Goal: Task Accomplishment & Management: Manage account settings

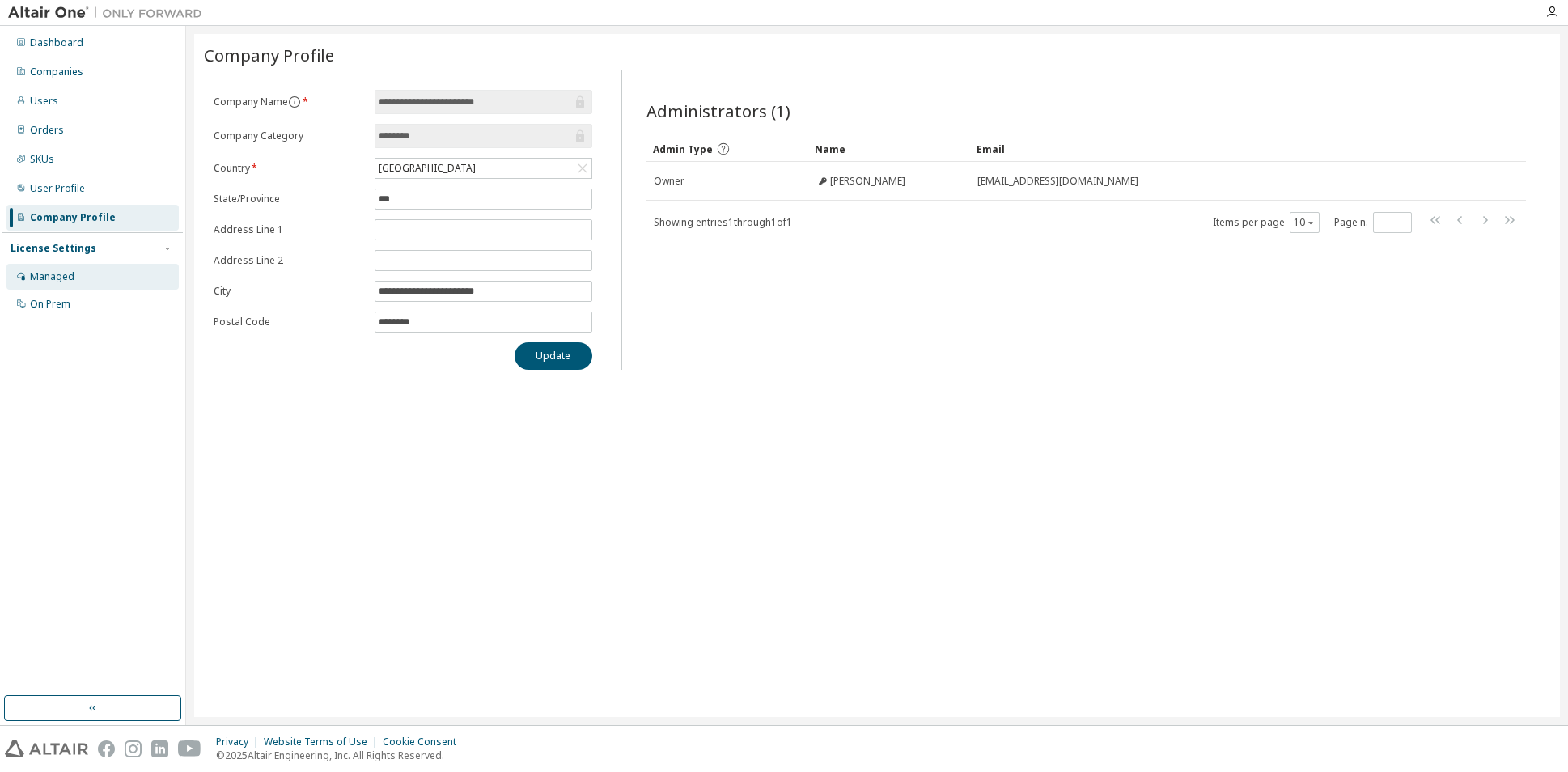
click at [56, 278] on div "Managed" at bounding box center [51, 276] width 44 height 13
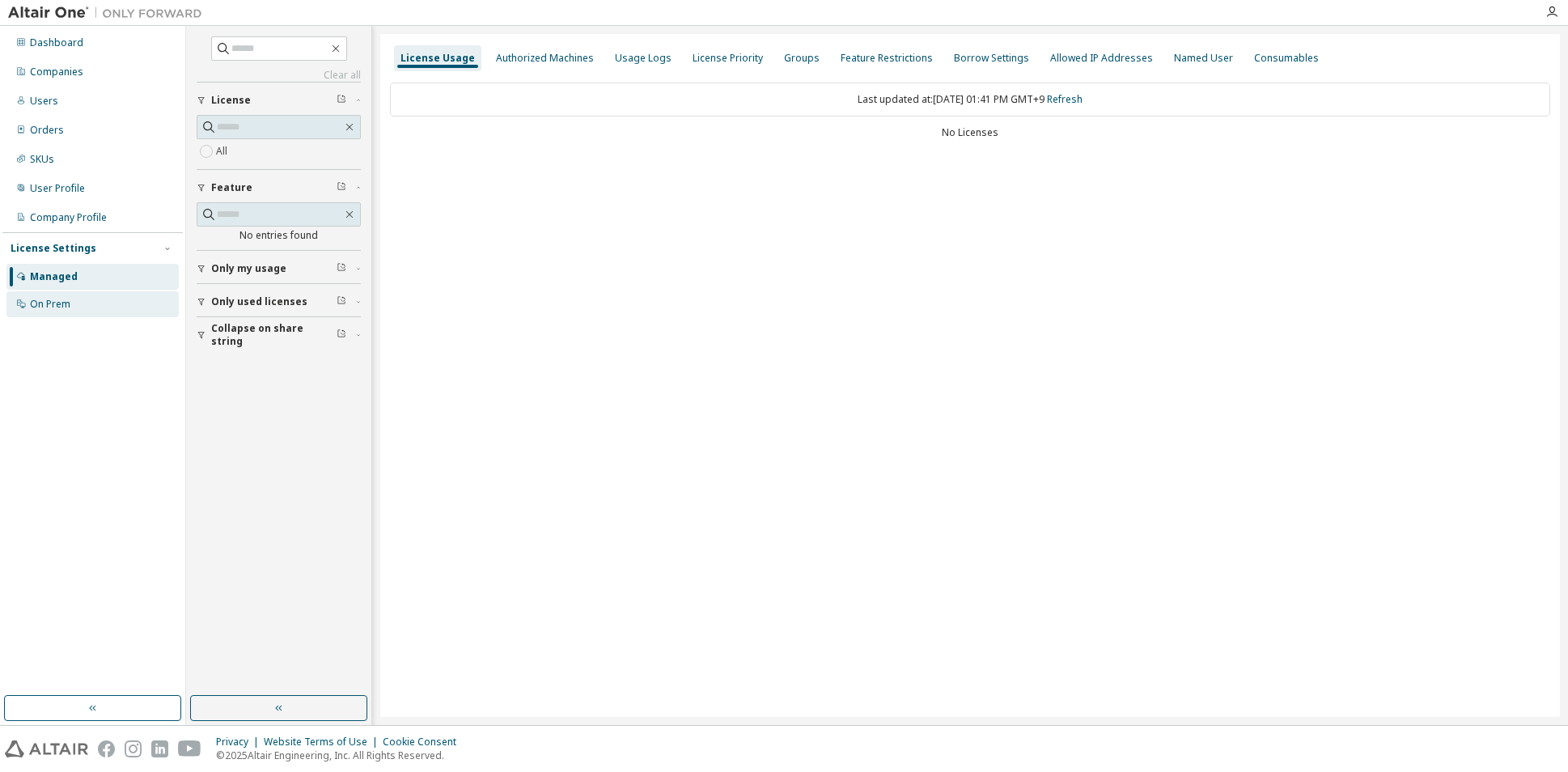
click at [58, 308] on div "On Prem" at bounding box center [49, 304] width 41 height 13
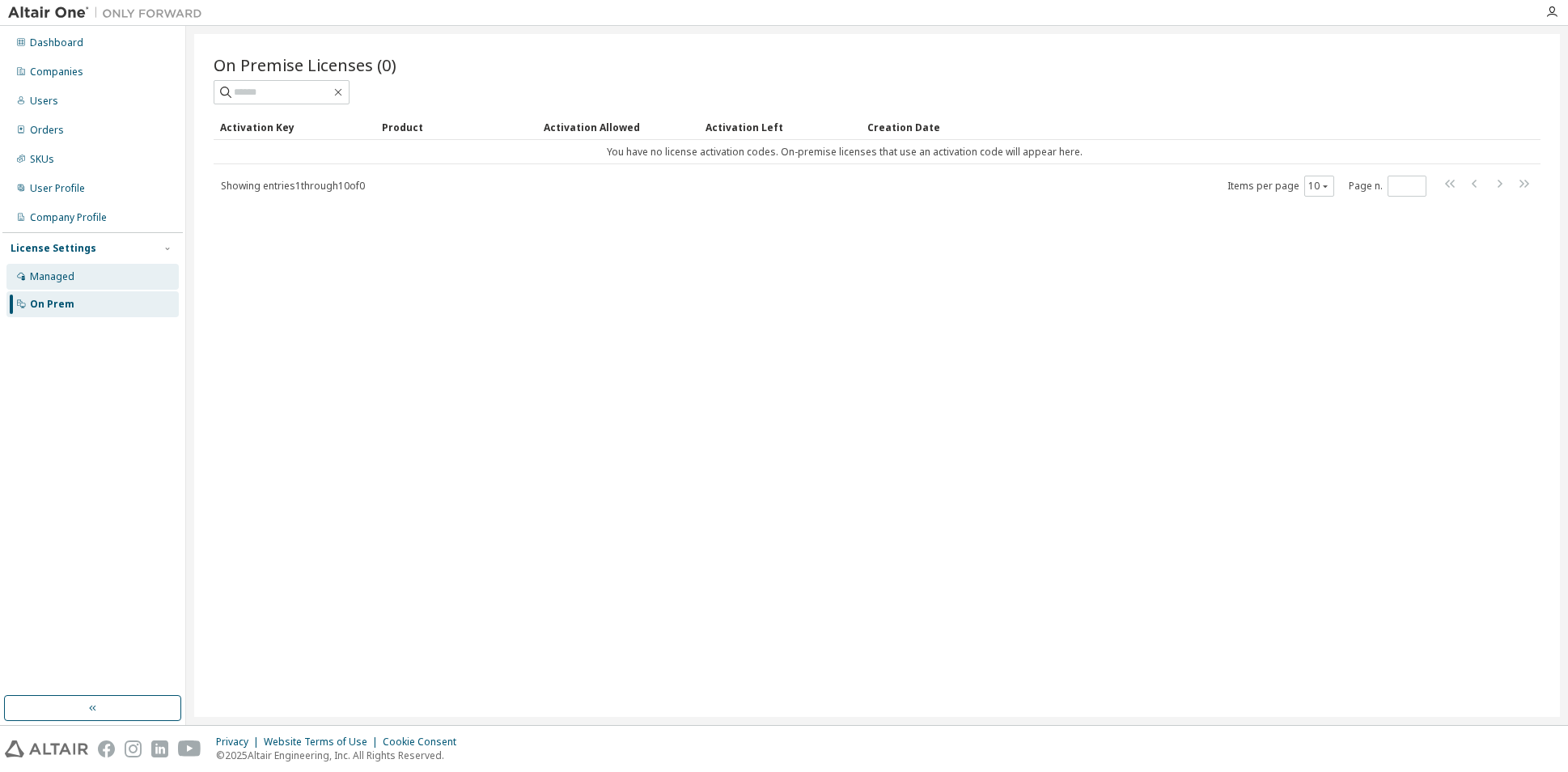
click at [54, 280] on div "Managed" at bounding box center [51, 276] width 44 height 13
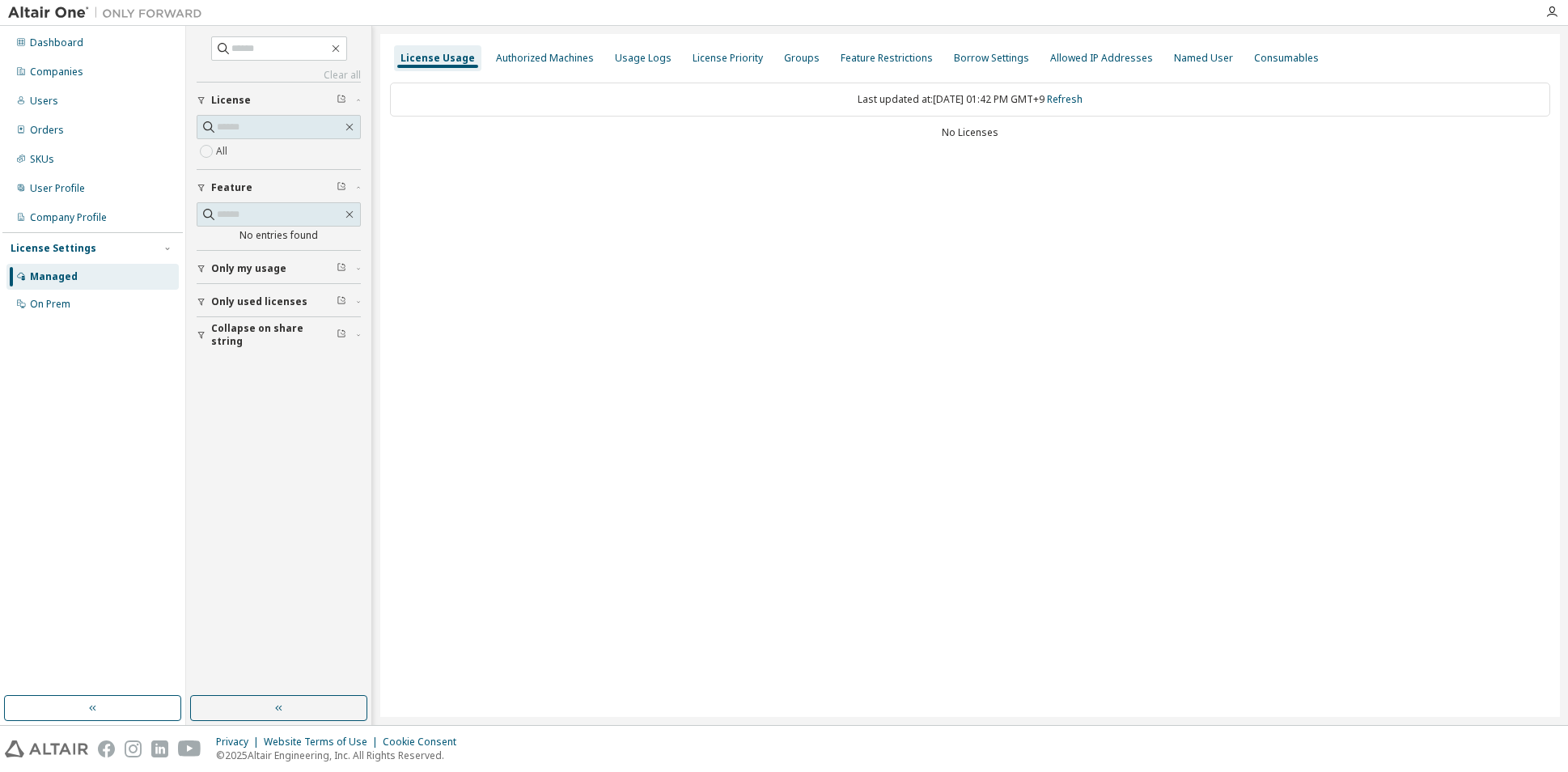
click at [266, 269] on span "Only my usage" at bounding box center [248, 268] width 76 height 13
click at [272, 265] on span "Only my usage" at bounding box center [248, 268] width 76 height 13
click at [267, 300] on span "Only used licenses" at bounding box center [259, 301] width 96 height 13
click at [259, 333] on span "Collapse on share string" at bounding box center [273, 335] width 125 height 26
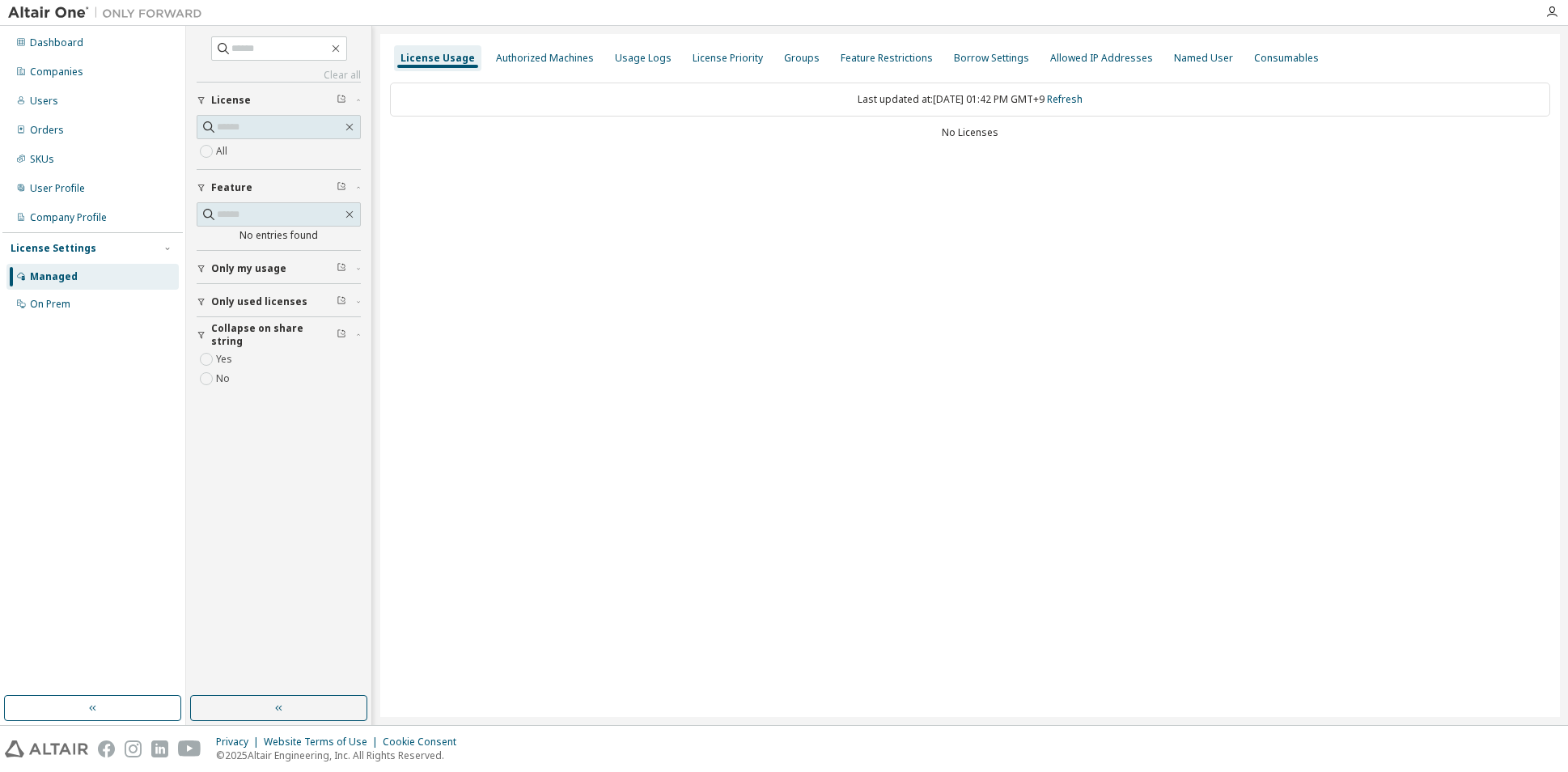
click at [259, 333] on span "Collapse on share string" at bounding box center [273, 335] width 125 height 26
click at [234, 100] on span "License" at bounding box center [231, 100] width 40 height 13
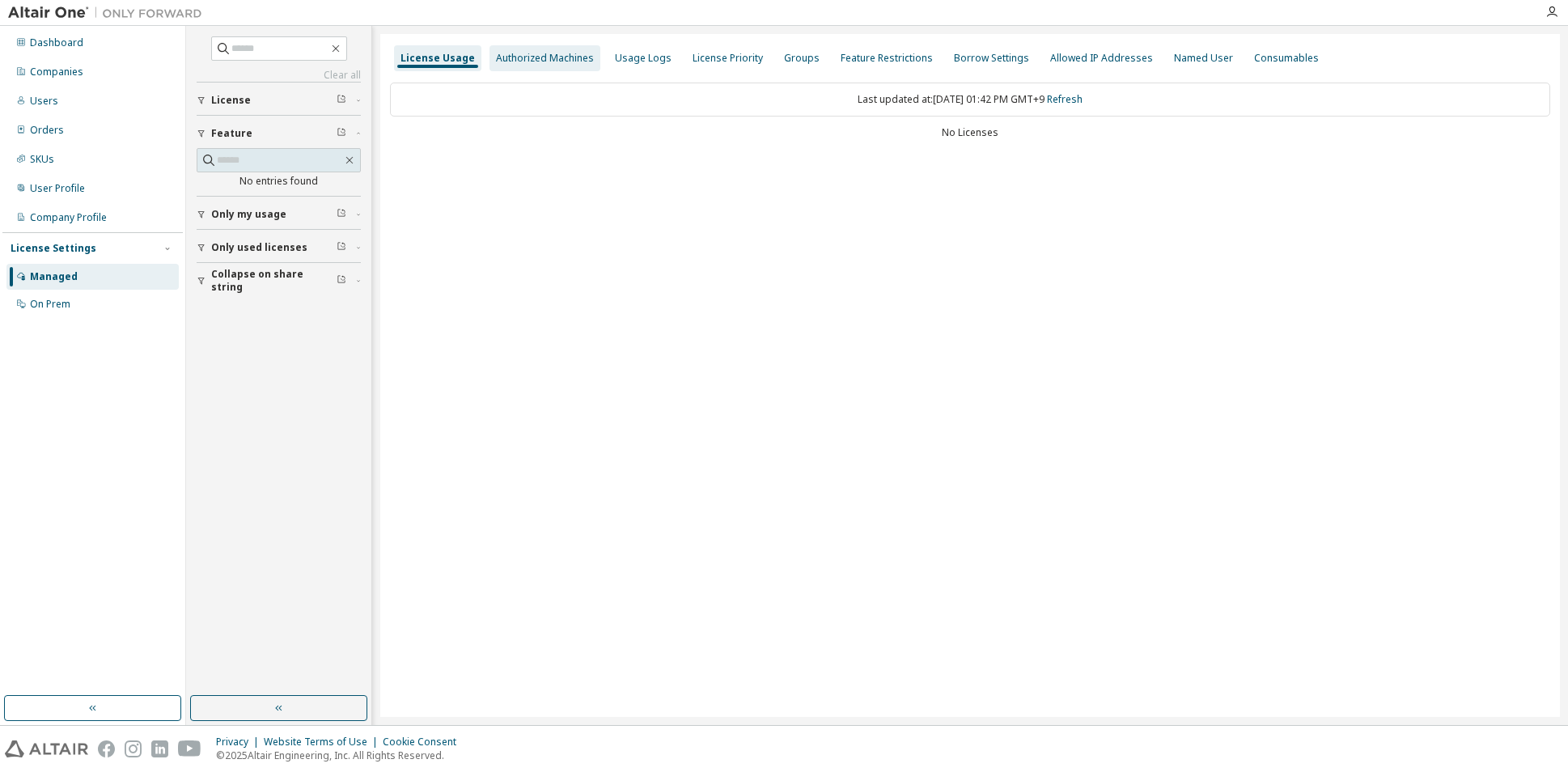
click at [560, 61] on div "Authorized Machines" at bounding box center [544, 58] width 98 height 13
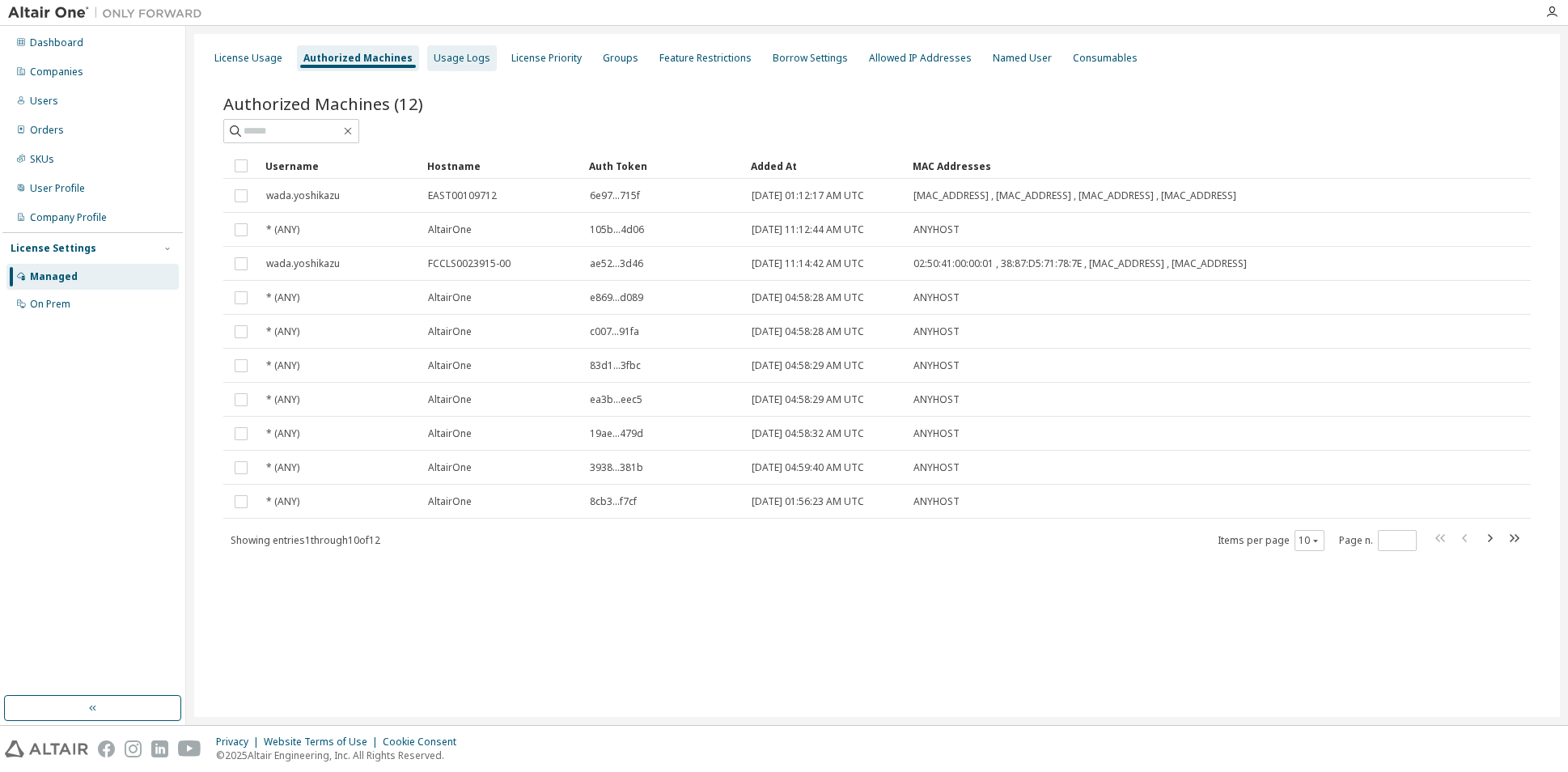
click at [453, 57] on div "Usage Logs" at bounding box center [462, 58] width 56 height 13
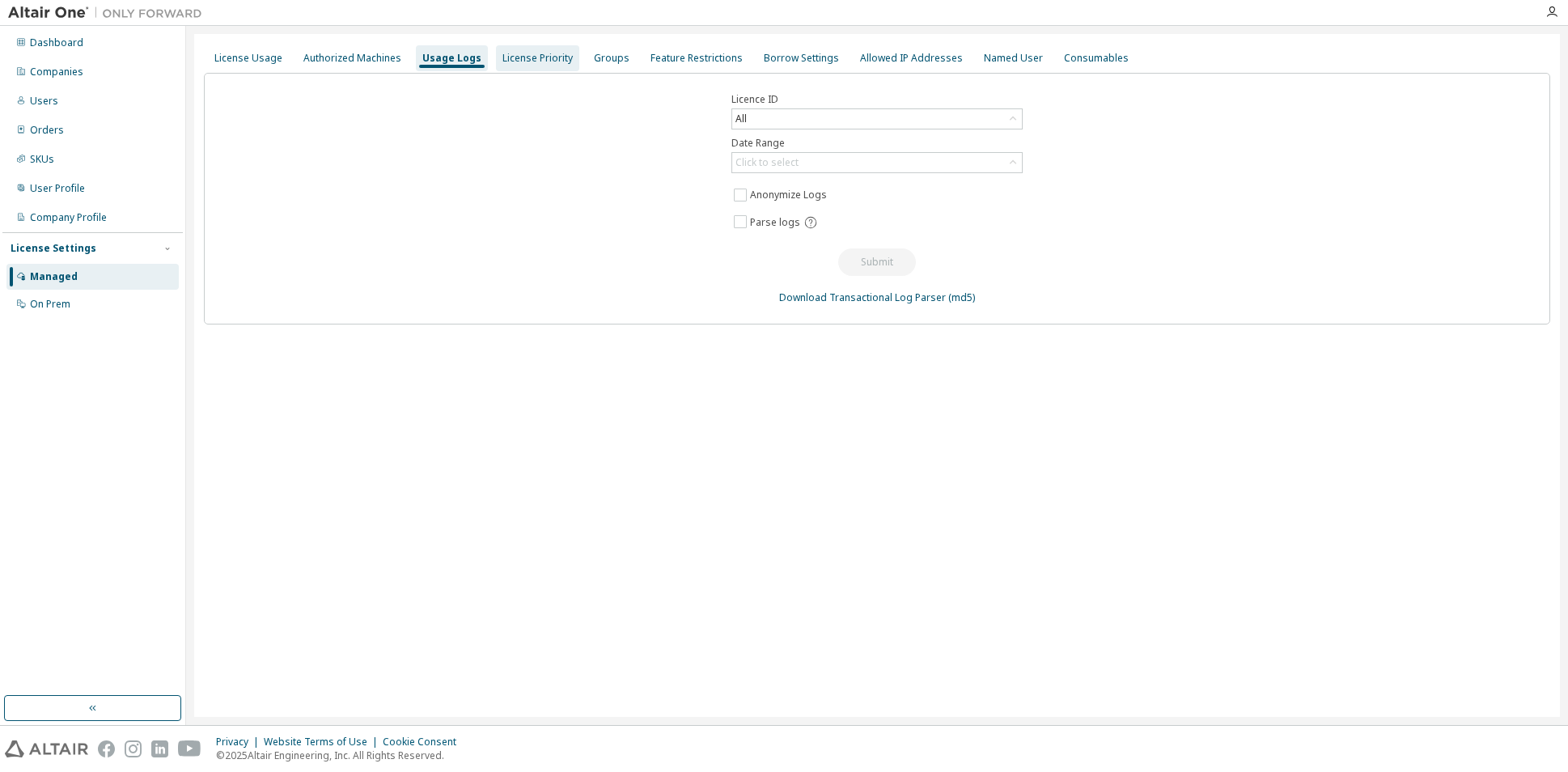
click at [540, 63] on div "License Priority" at bounding box center [537, 58] width 70 height 13
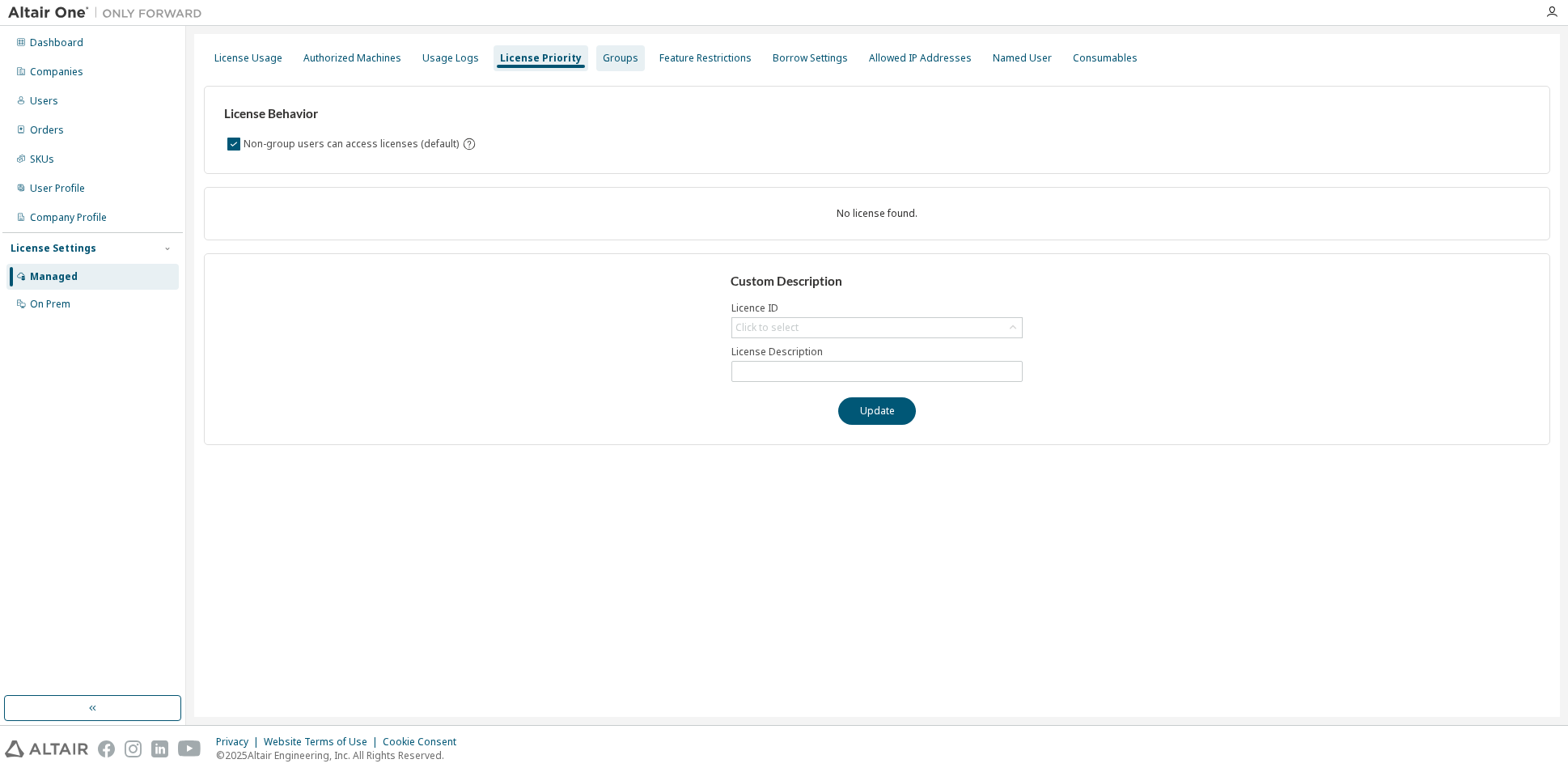
click at [611, 59] on div "Groups" at bounding box center [620, 58] width 36 height 13
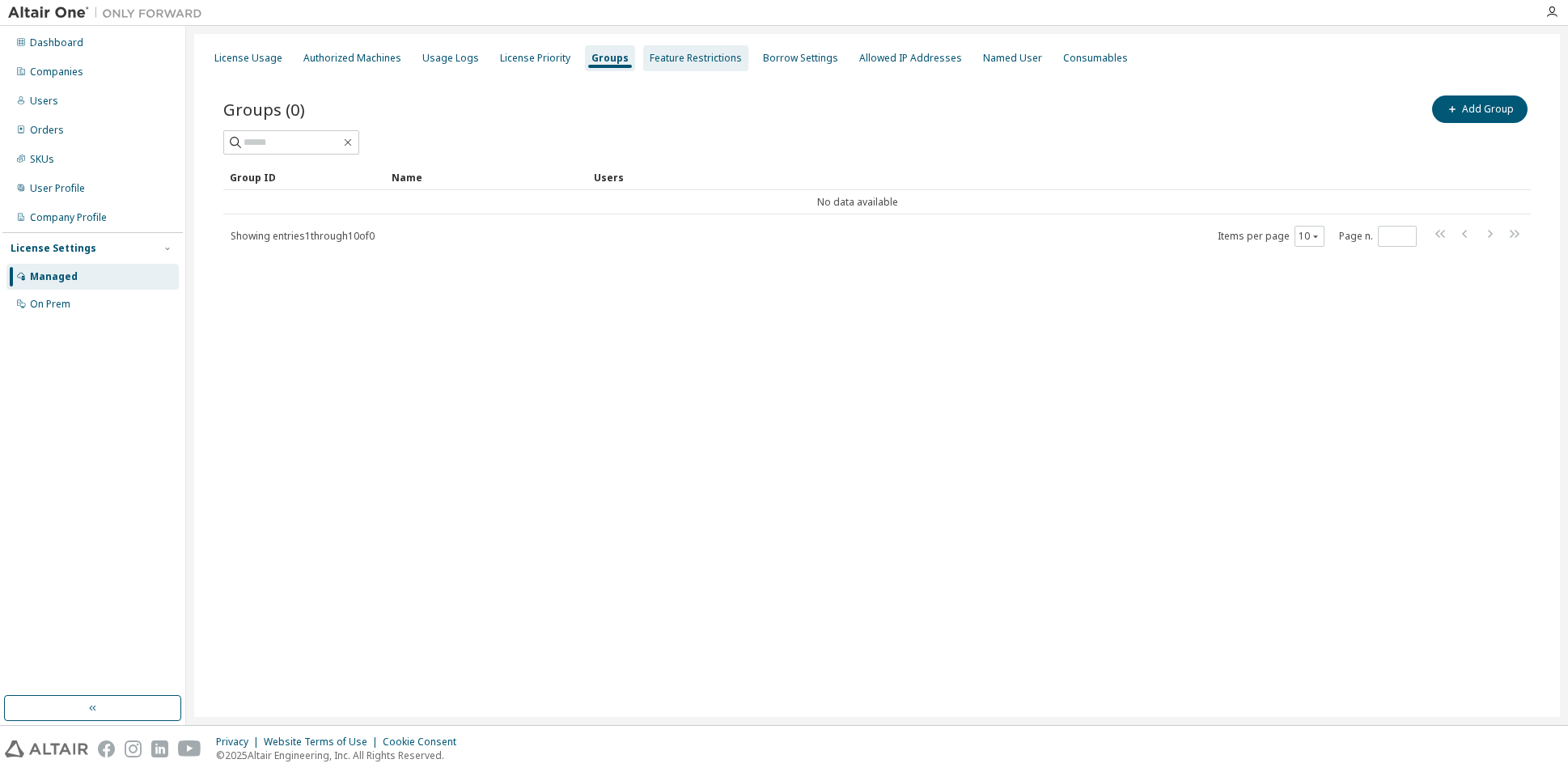
click at [693, 59] on div "Feature Restrictions" at bounding box center [695, 58] width 92 height 13
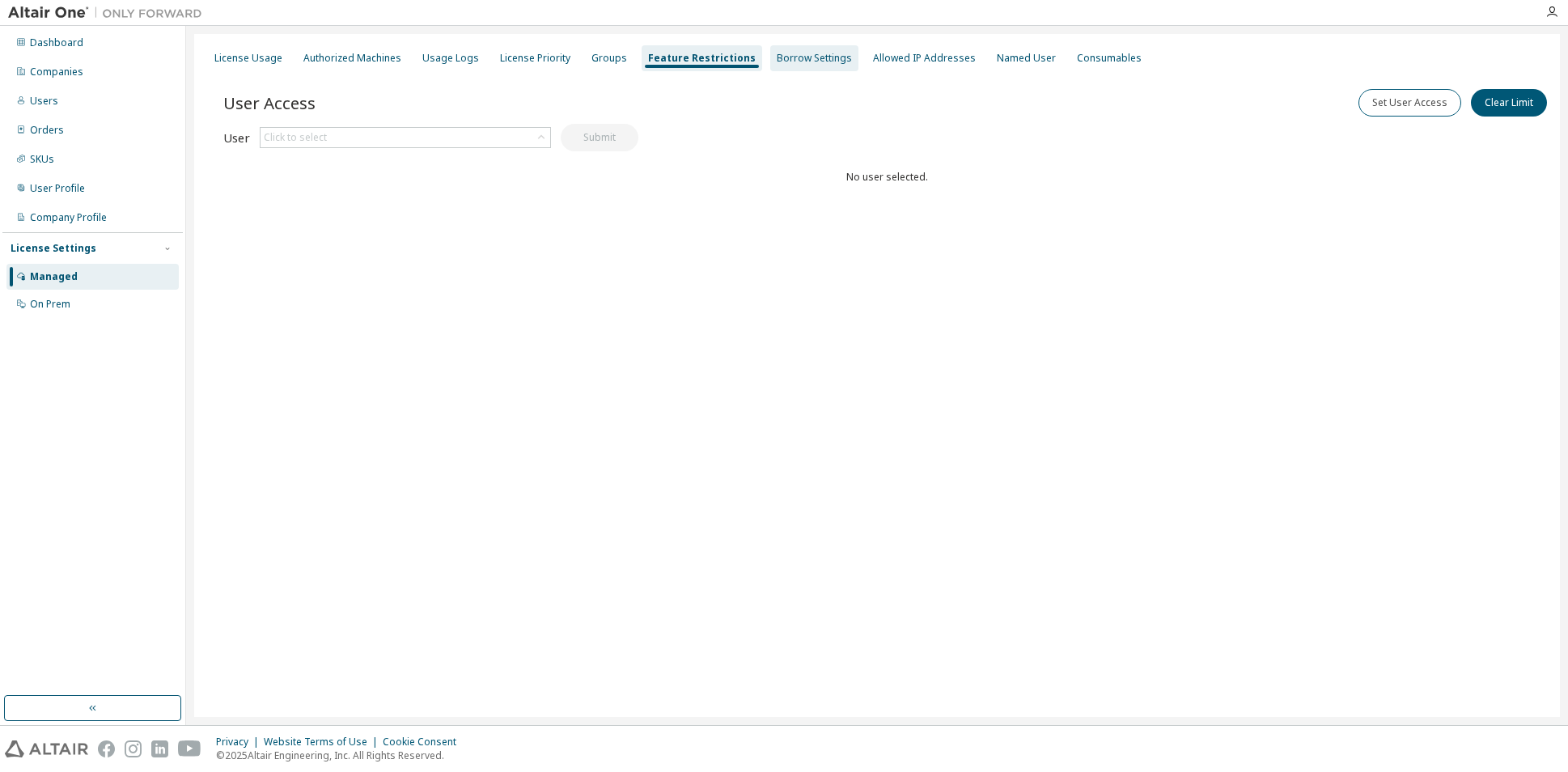
click at [807, 61] on div "Borrow Settings" at bounding box center [814, 58] width 76 height 13
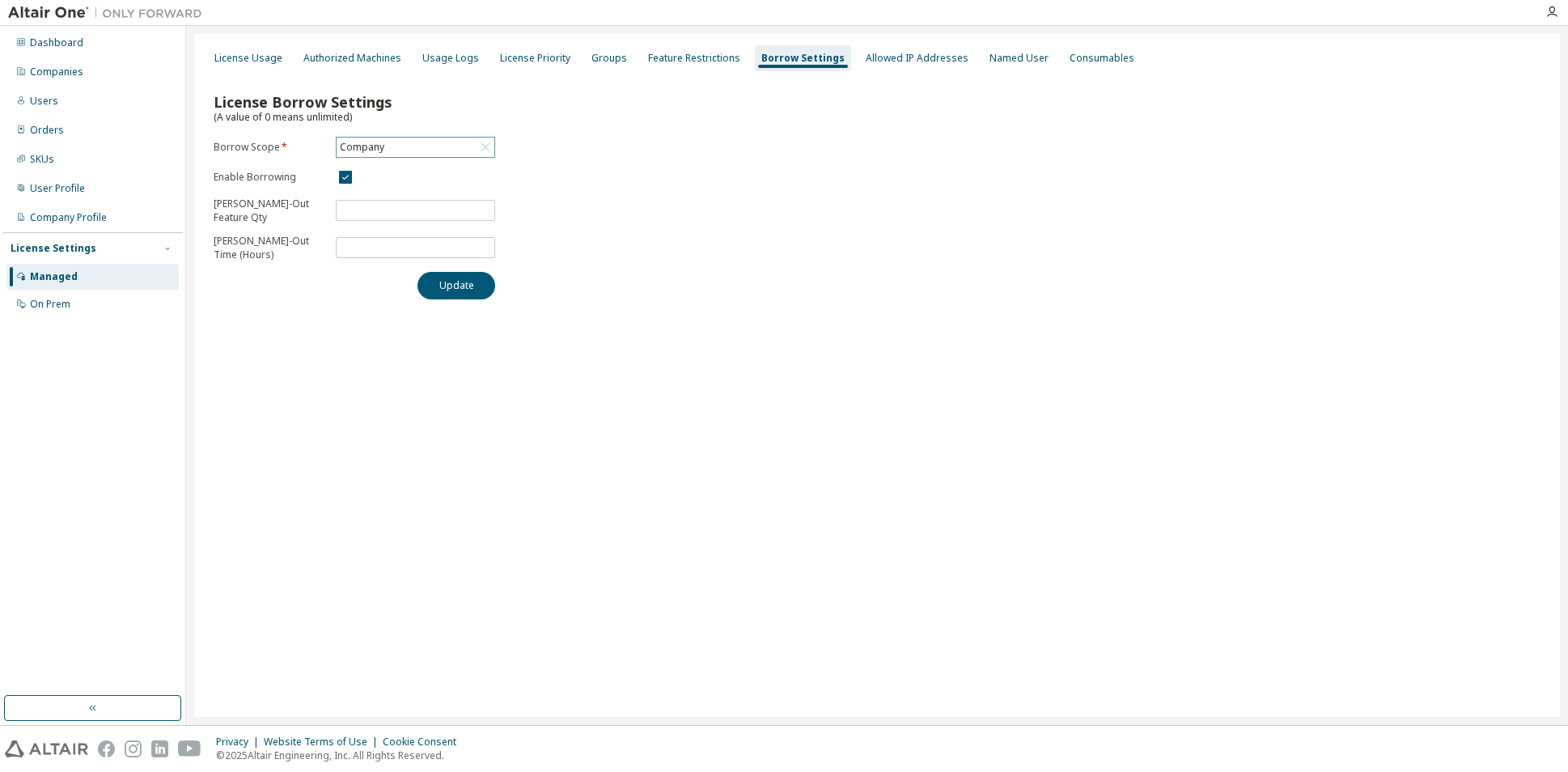
click at [485, 151] on icon at bounding box center [485, 147] width 16 height 16
click at [578, 153] on div "License Borrow Settings (A value of 0 means unlimited) Borrow Scope * Click to …" at bounding box center [877, 191] width 1347 height 236
click at [888, 56] on div "Allowed IP Addresses" at bounding box center [917, 58] width 102 height 13
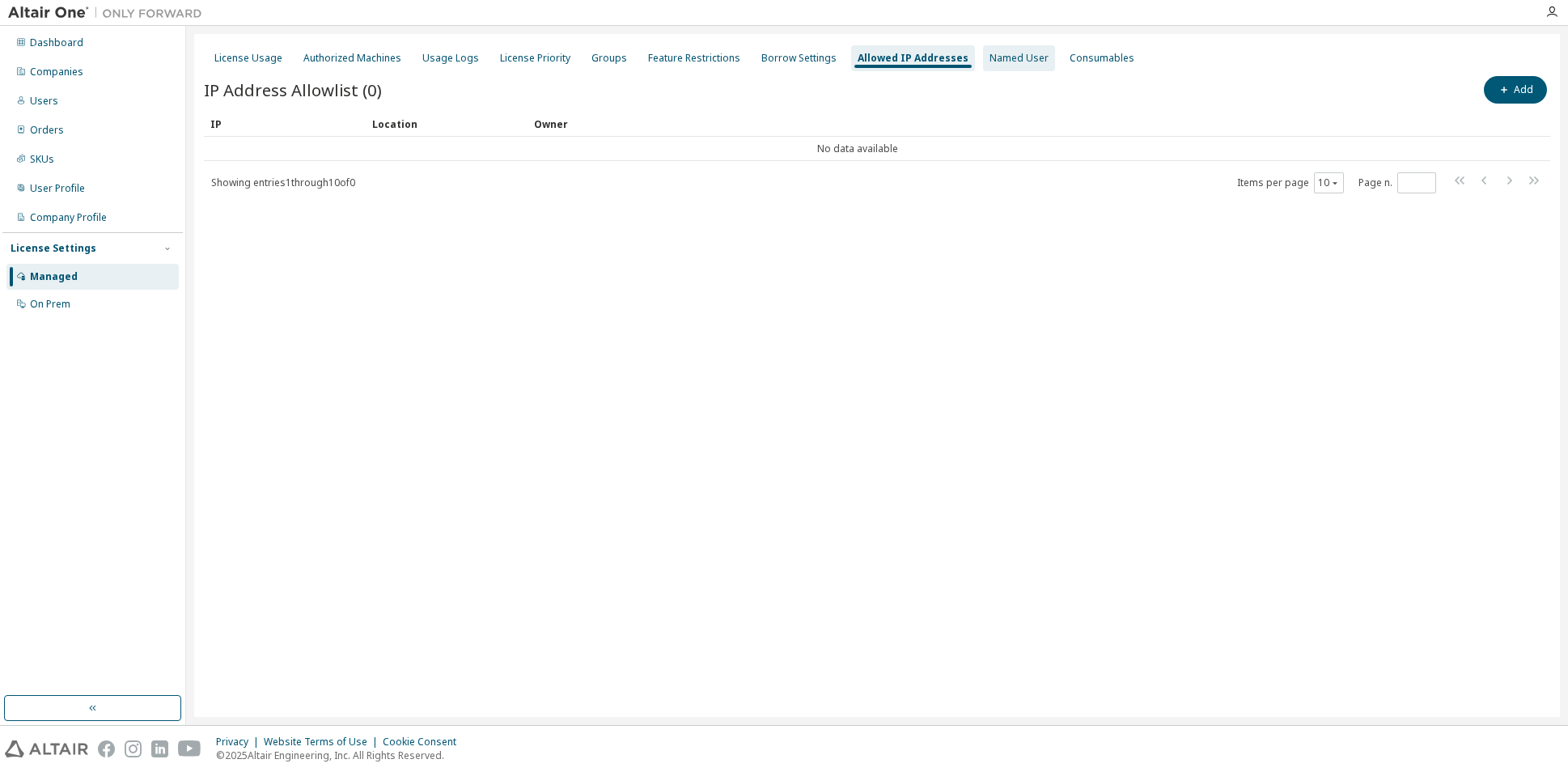
click at [990, 62] on div "Named User" at bounding box center [1019, 58] width 59 height 13
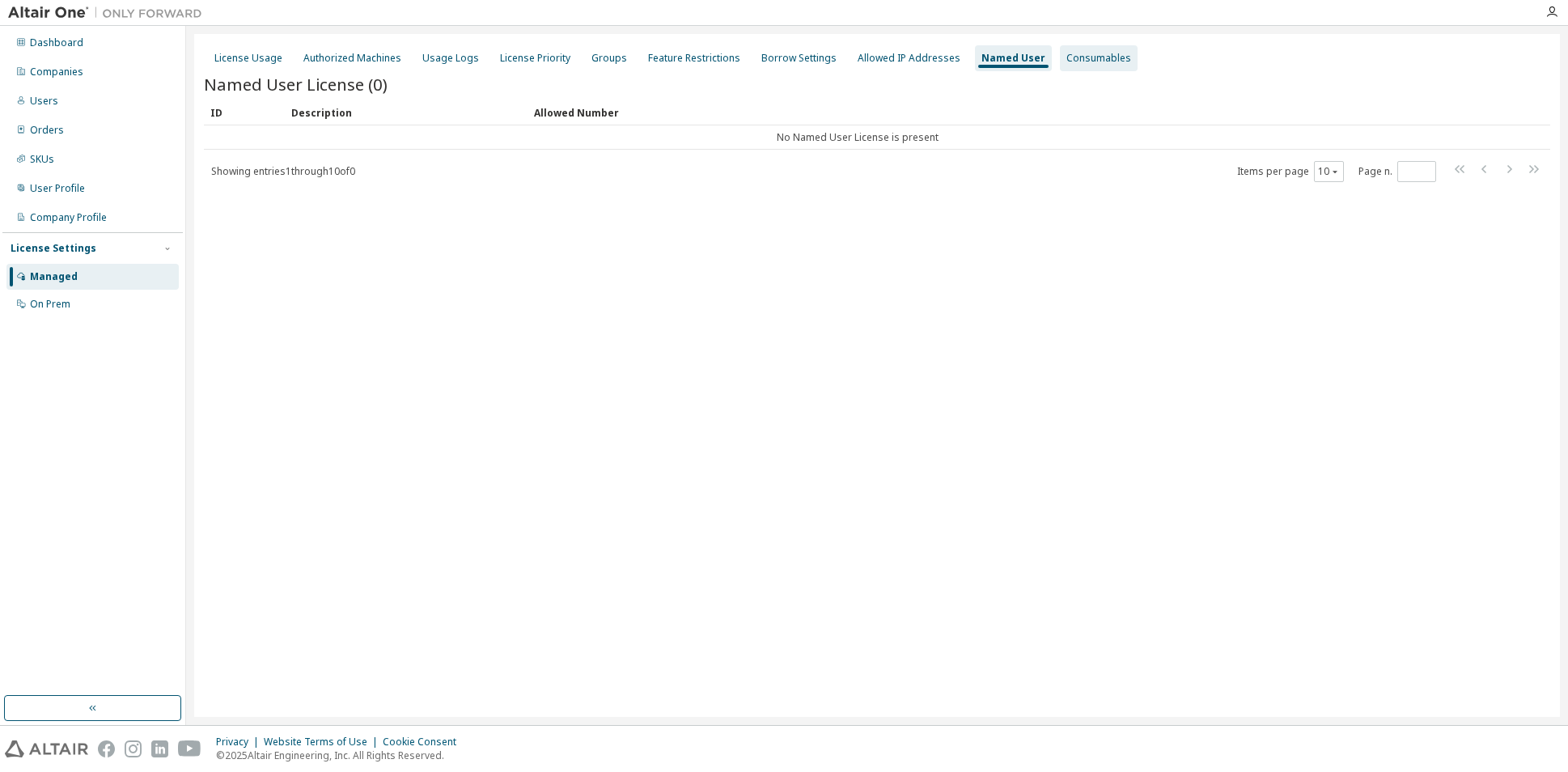
click at [1079, 62] on div "Consumables" at bounding box center [1098, 58] width 65 height 13
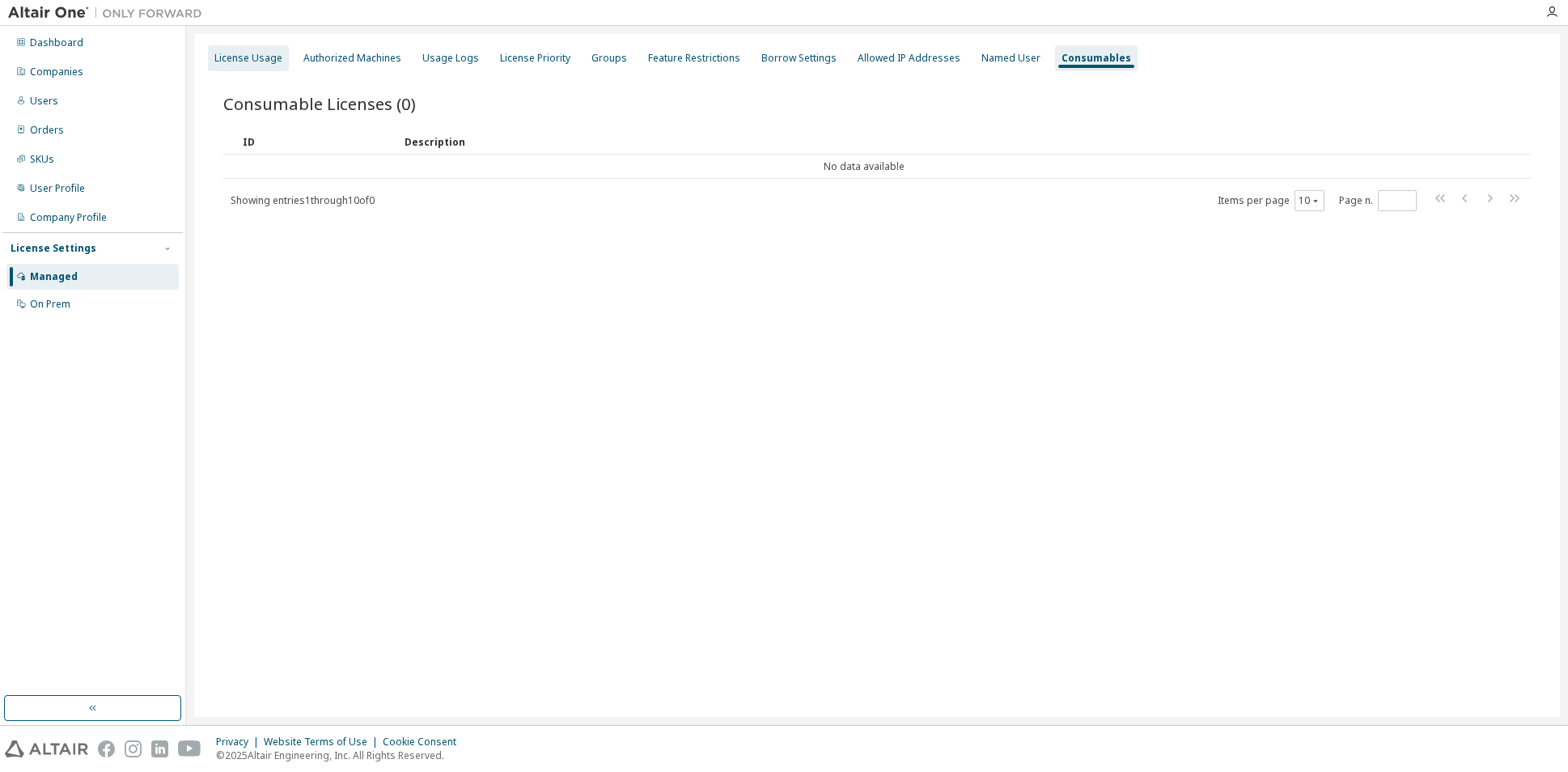
click at [253, 63] on div "License Usage" at bounding box center [248, 58] width 68 height 13
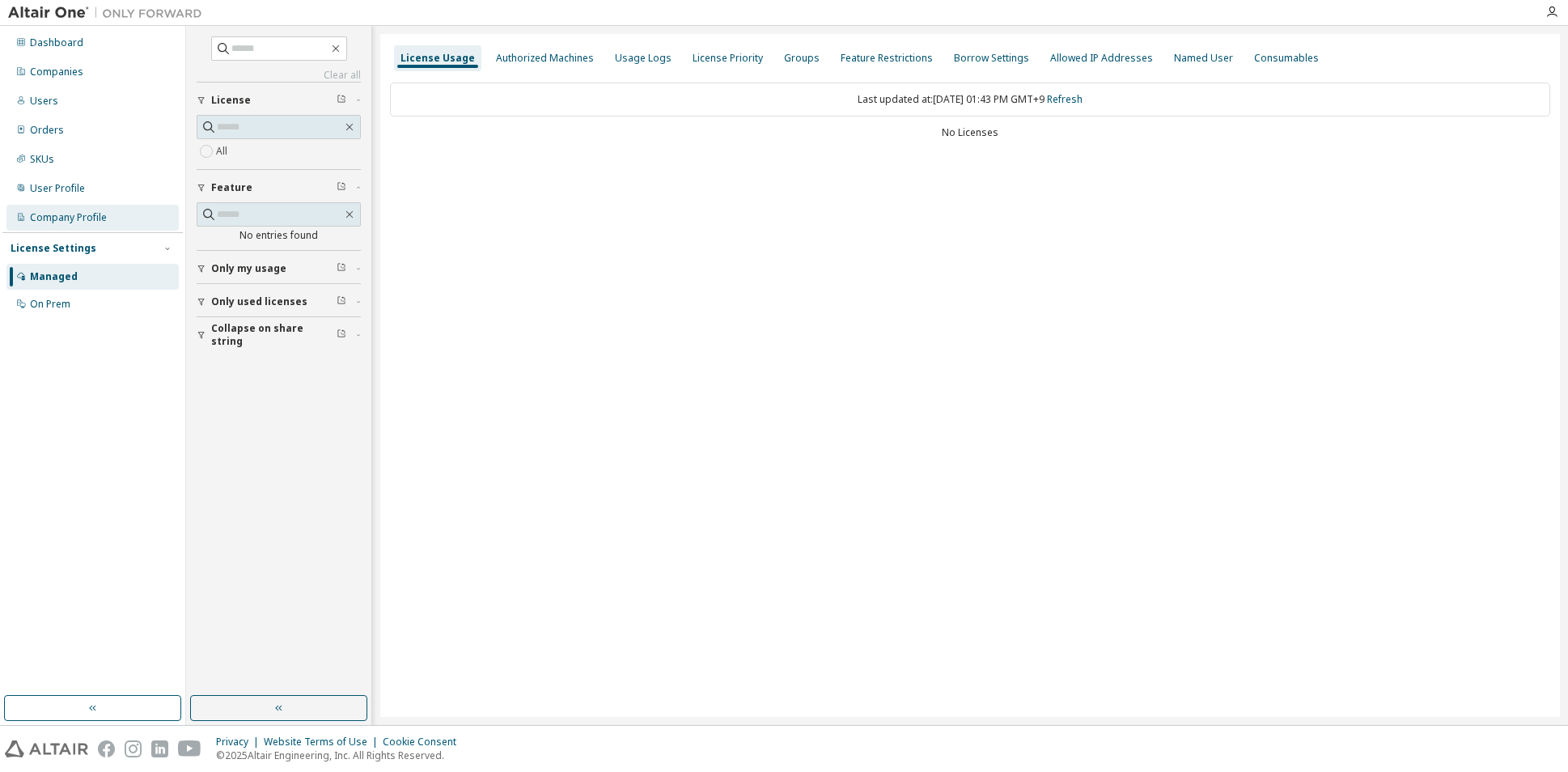
click at [57, 217] on div "Company Profile" at bounding box center [68, 217] width 77 height 13
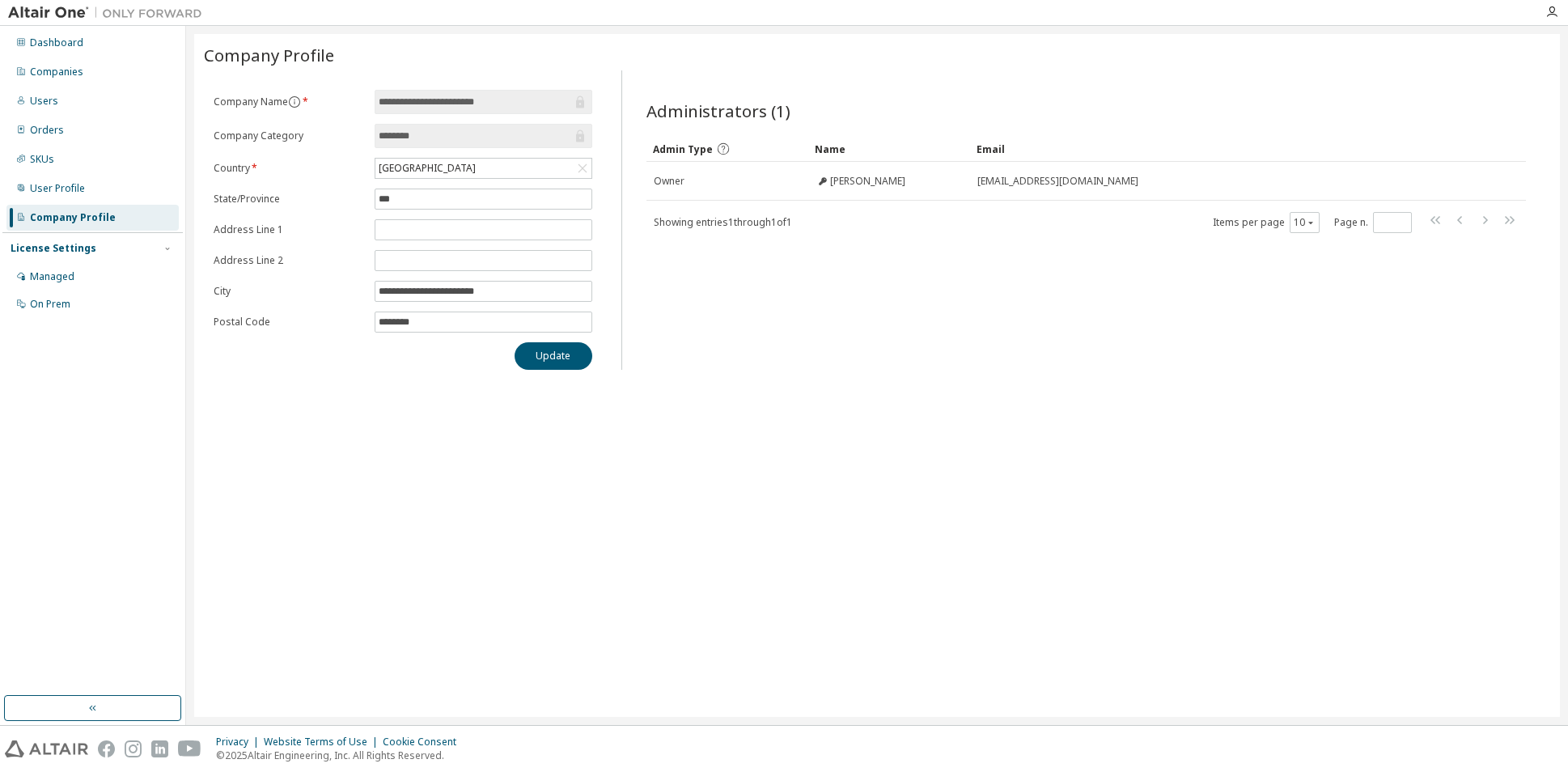
click at [522, 100] on input "**********" at bounding box center [475, 102] width 194 height 16
click at [63, 252] on div "License Settings" at bounding box center [53, 248] width 86 height 13
click at [62, 247] on div "License Settings" at bounding box center [53, 248] width 86 height 13
click at [60, 282] on div "Managed" at bounding box center [51, 276] width 44 height 13
